Goal: Obtain resource: Download file/media

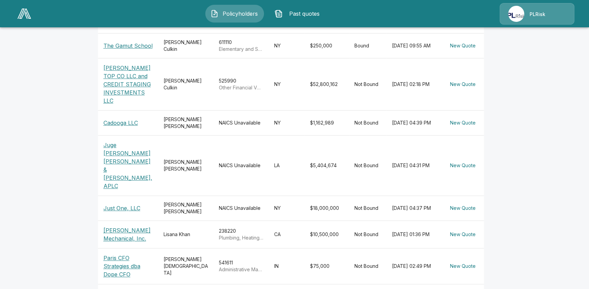
scroll to position [248, 0]
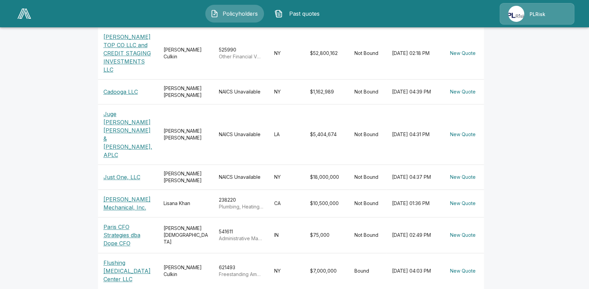
click at [119, 195] on p "[PERSON_NAME] Mechanical, Inc." at bounding box center [128, 203] width 49 height 16
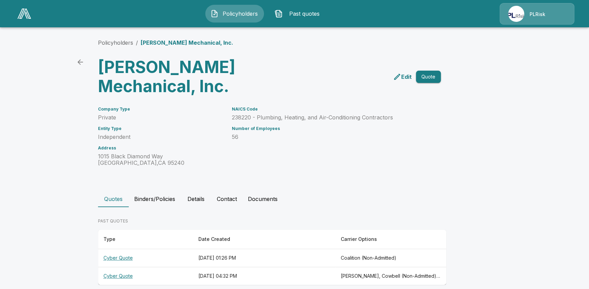
scroll to position [9, 0]
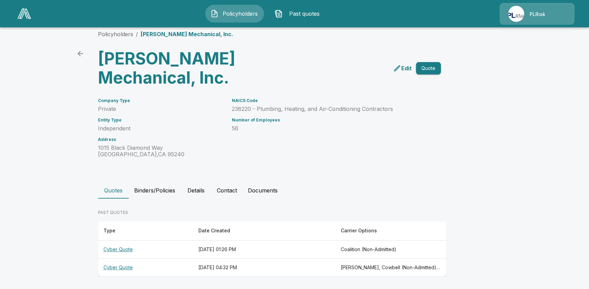
click at [122, 268] on th "Cyber Quote" at bounding box center [145, 268] width 95 height 18
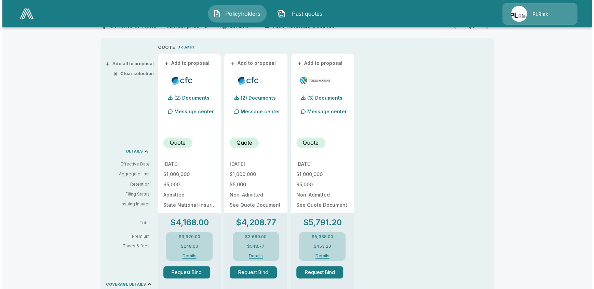
scroll to position [164, 0]
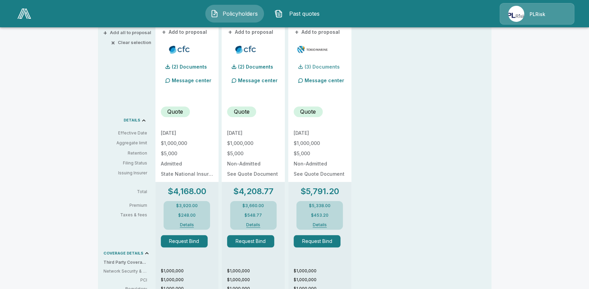
click at [333, 67] on p "(3) Documents" at bounding box center [322, 67] width 35 height 5
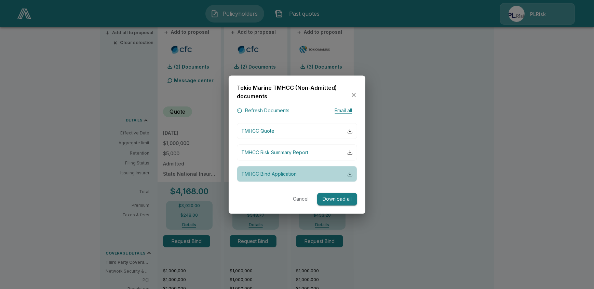
click at [348, 176] on div "button" at bounding box center [349, 174] width 5 height 5
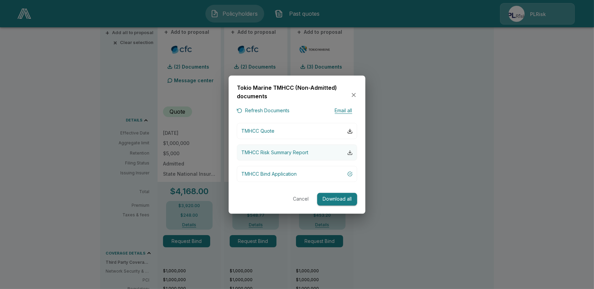
click at [349, 151] on div "button" at bounding box center [349, 152] width 5 height 5
click at [348, 131] on div "button" at bounding box center [349, 130] width 5 height 5
